Goal: Obtain resource: Download file/media

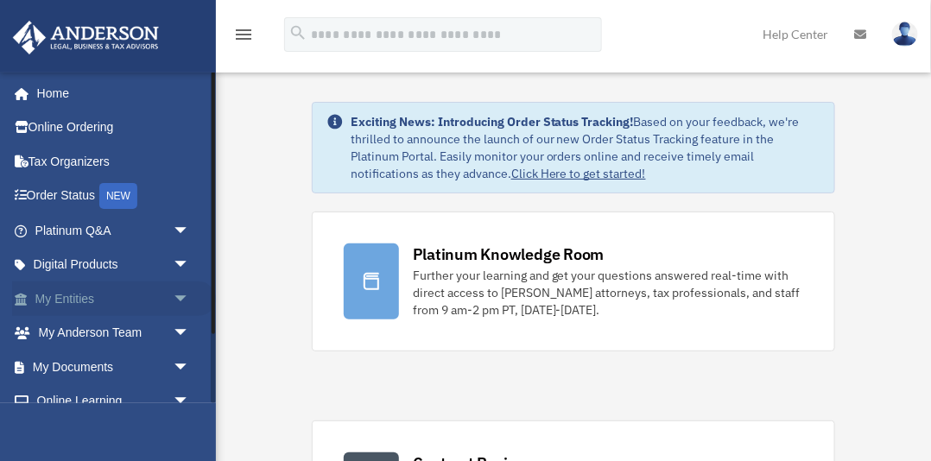
click at [180, 295] on span "arrow_drop_down" at bounding box center [190, 298] width 35 height 35
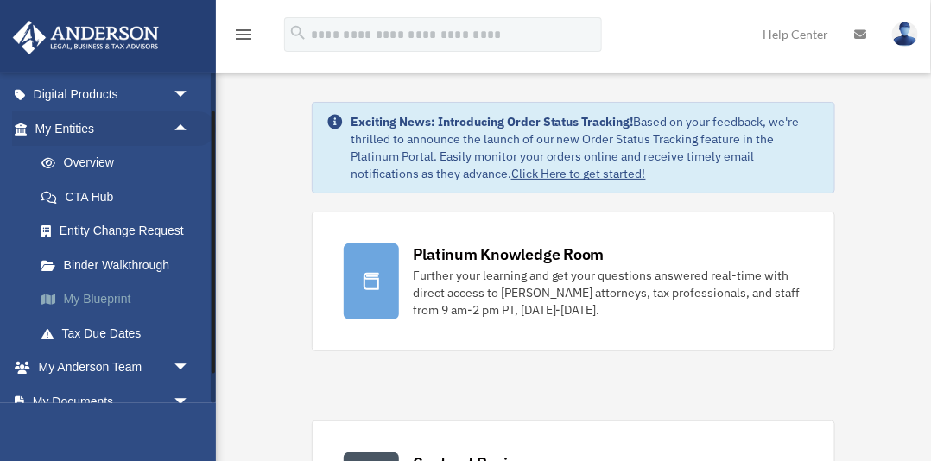
scroll to position [172, 0]
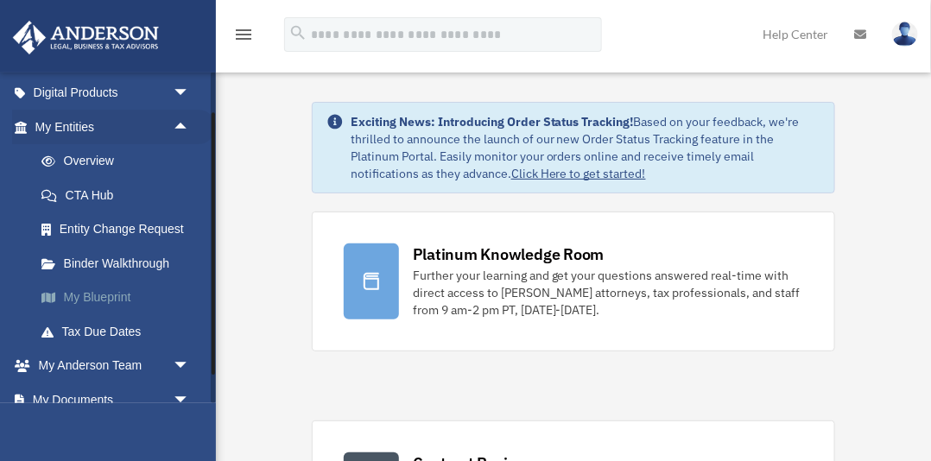
click at [114, 295] on link "My Blueprint" at bounding box center [120, 298] width 192 height 35
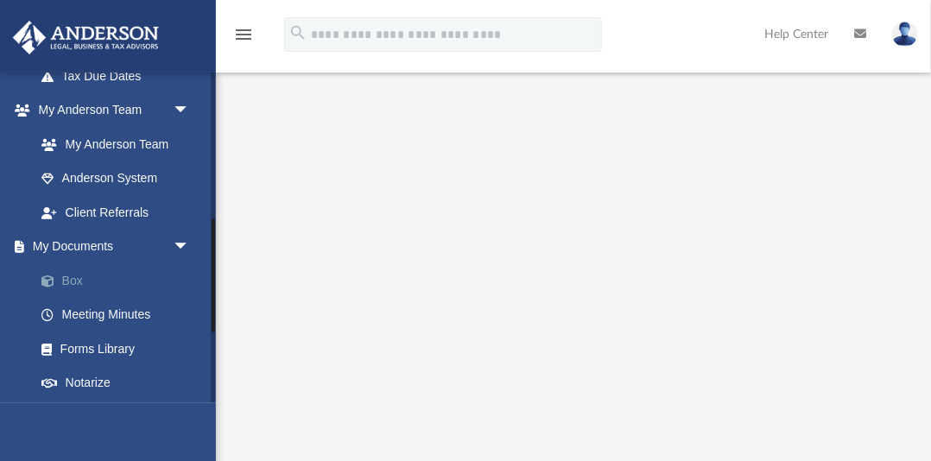
scroll to position [429, 0]
click at [79, 278] on link "Box" at bounding box center [120, 279] width 192 height 35
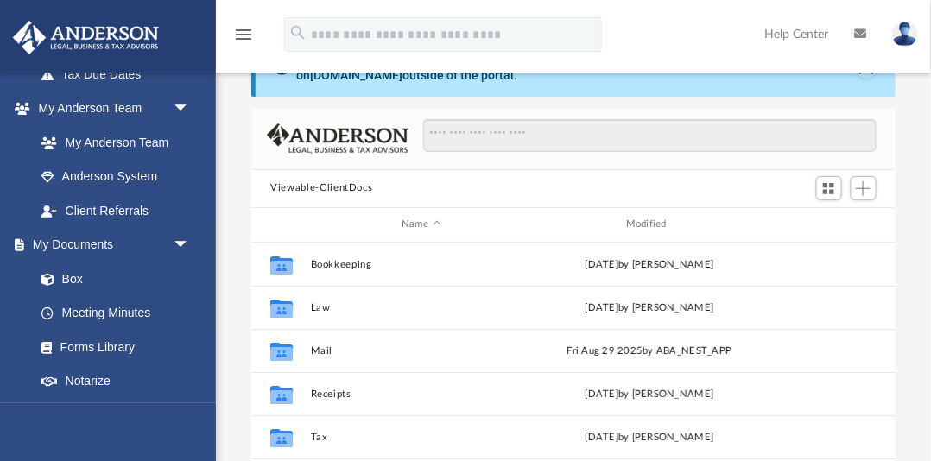
scroll to position [5, 0]
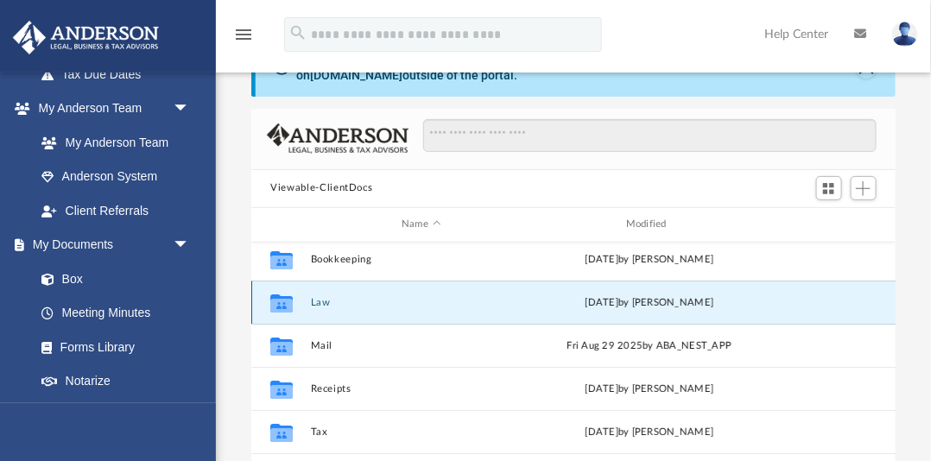
click at [323, 306] on button "Law" at bounding box center [421, 302] width 221 height 11
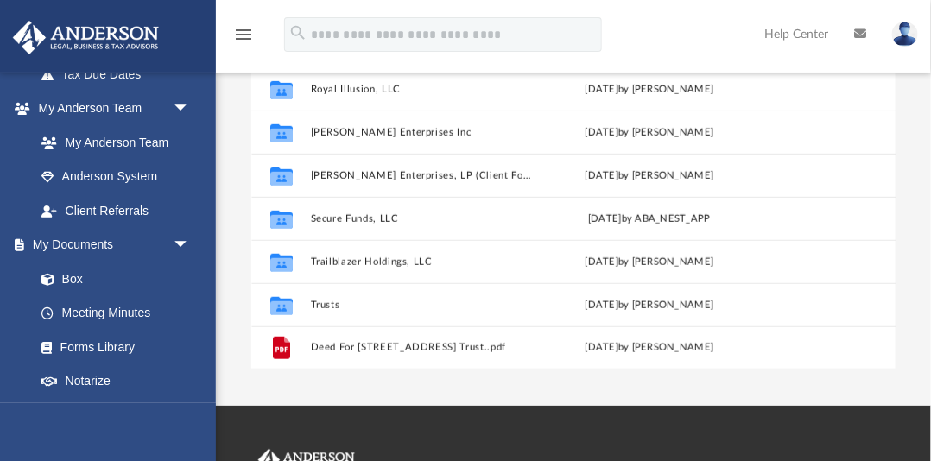
scroll to position [296, 0]
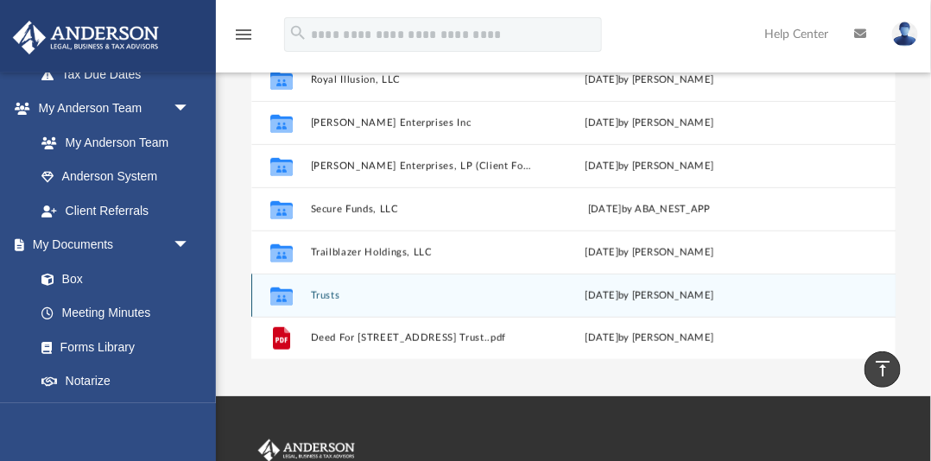
click at [326, 294] on button "Trusts" at bounding box center [421, 295] width 221 height 11
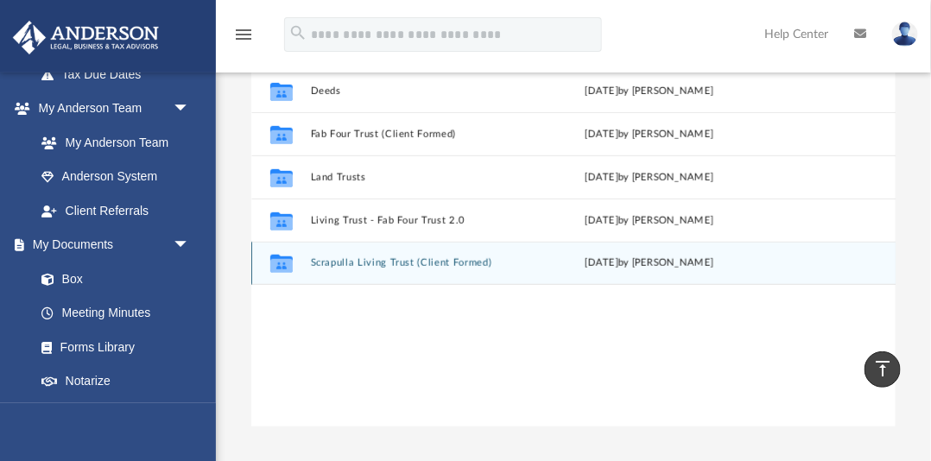
scroll to position [227, 0]
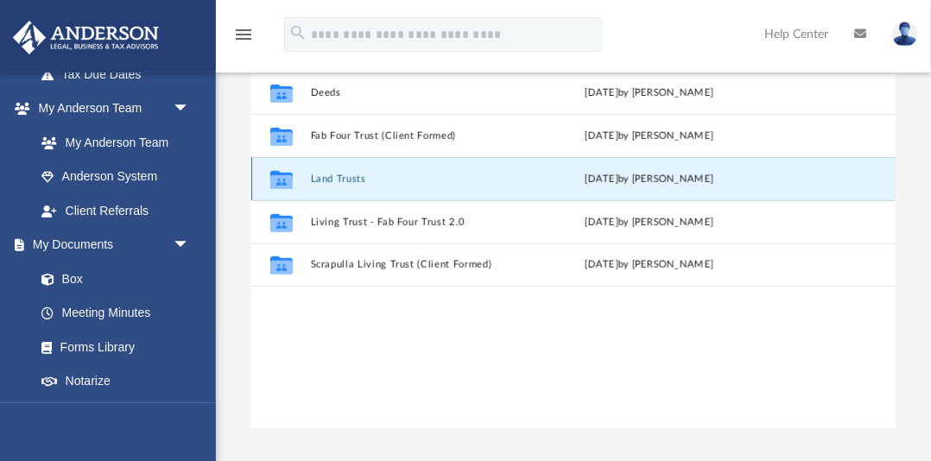
click at [348, 180] on button "Land Trusts" at bounding box center [421, 179] width 221 height 11
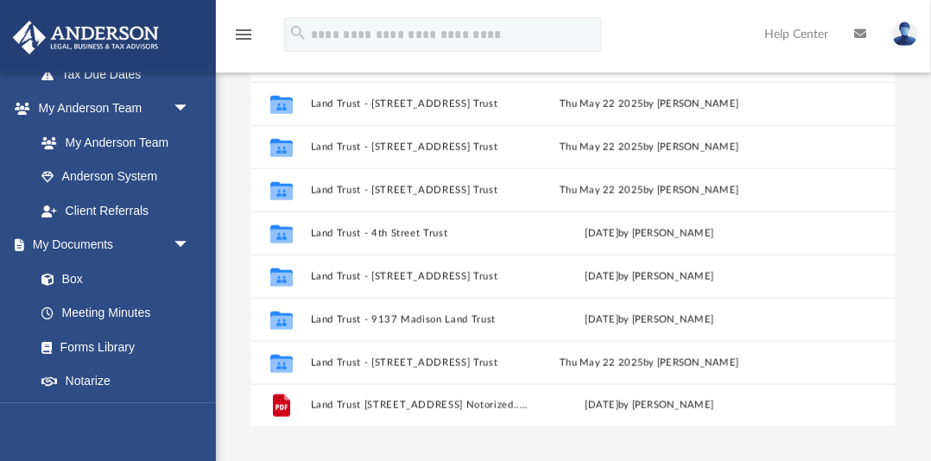
scroll to position [231, 0]
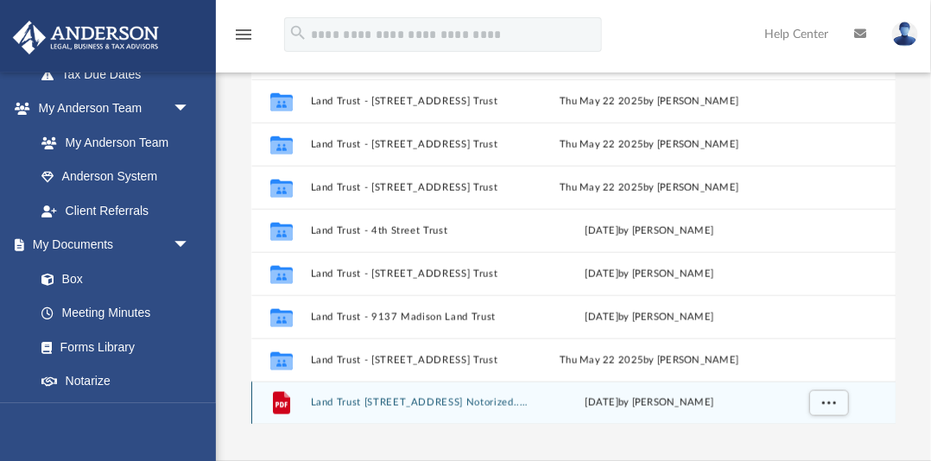
click at [437, 405] on button "Land Trust 6004 77th Place Notorized..pdf" at bounding box center [421, 402] width 221 height 11
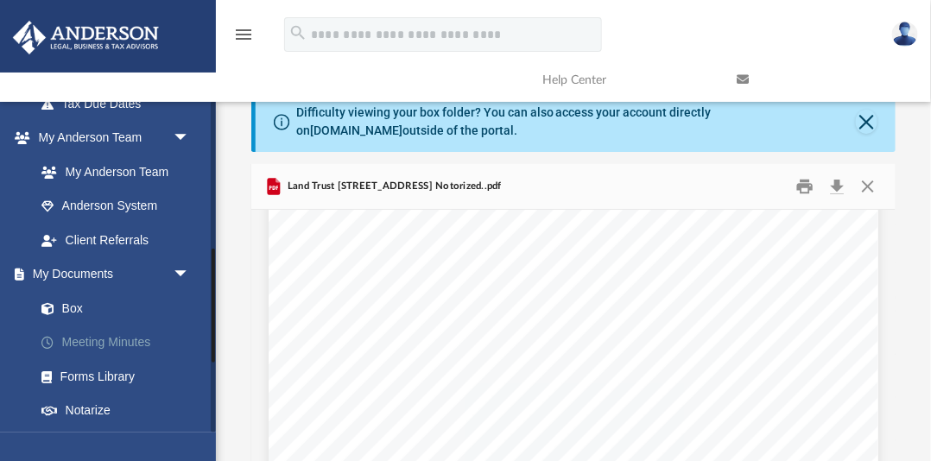
scroll to position [196, 0]
click at [126, 342] on link "Meeting Minutes" at bounding box center [120, 342] width 192 height 35
